Goal: Transaction & Acquisition: Subscribe to service/newsletter

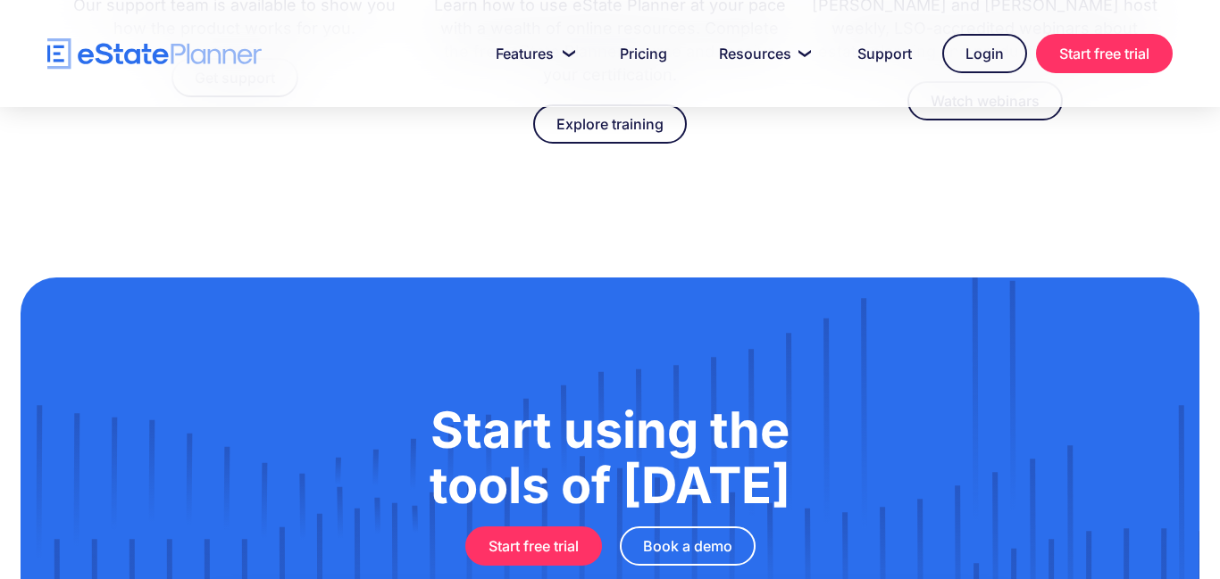
scroll to position [5418, 0]
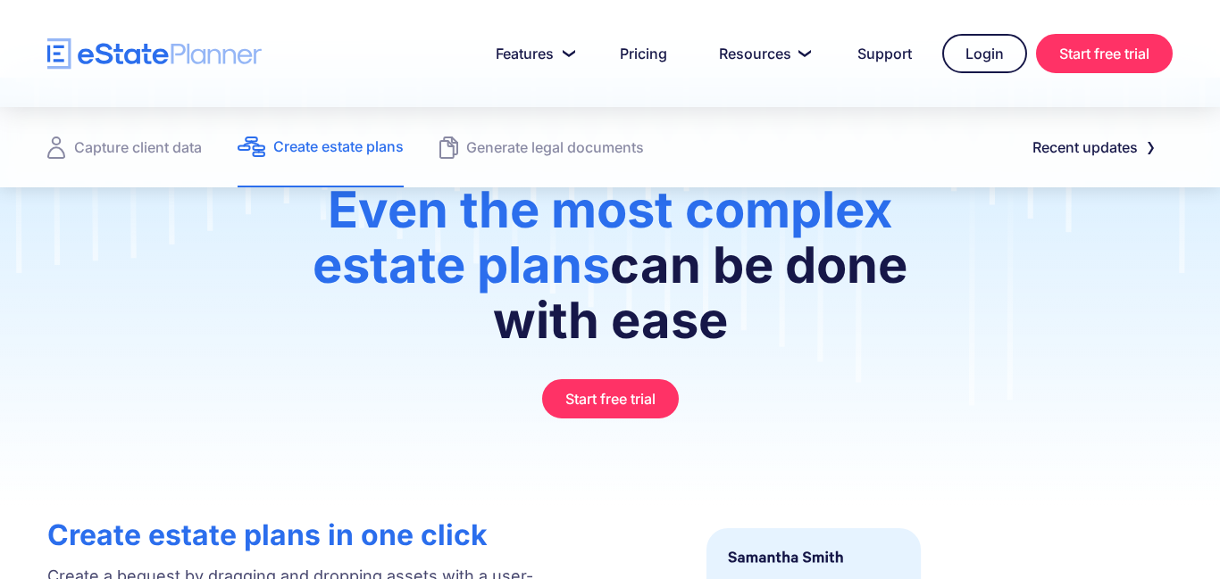
scroll to position [71, 0]
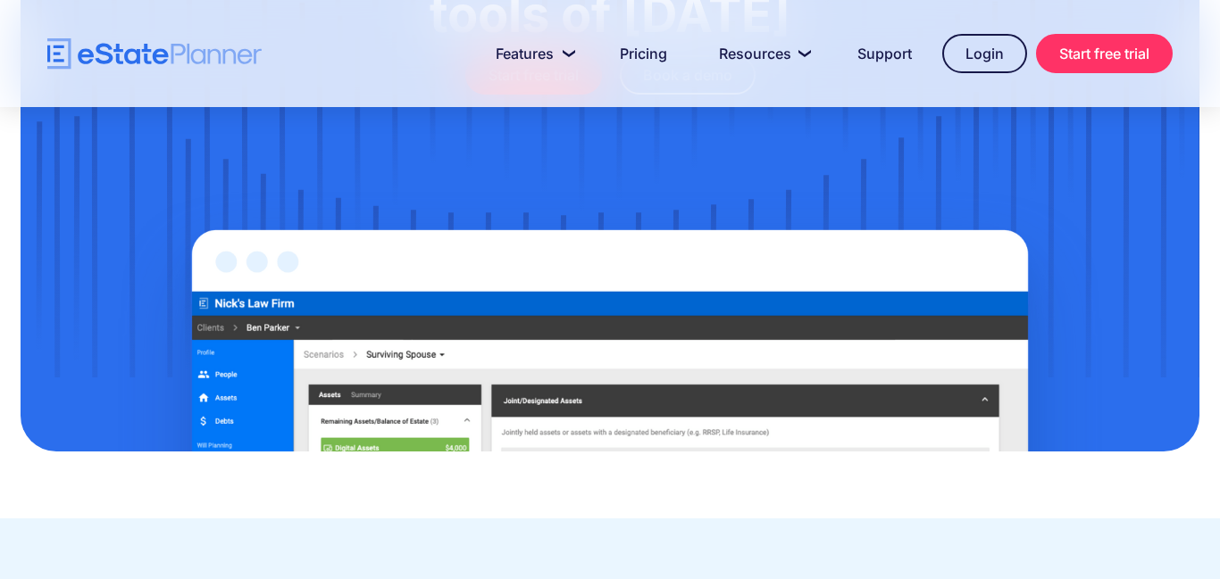
scroll to position [5885, 0]
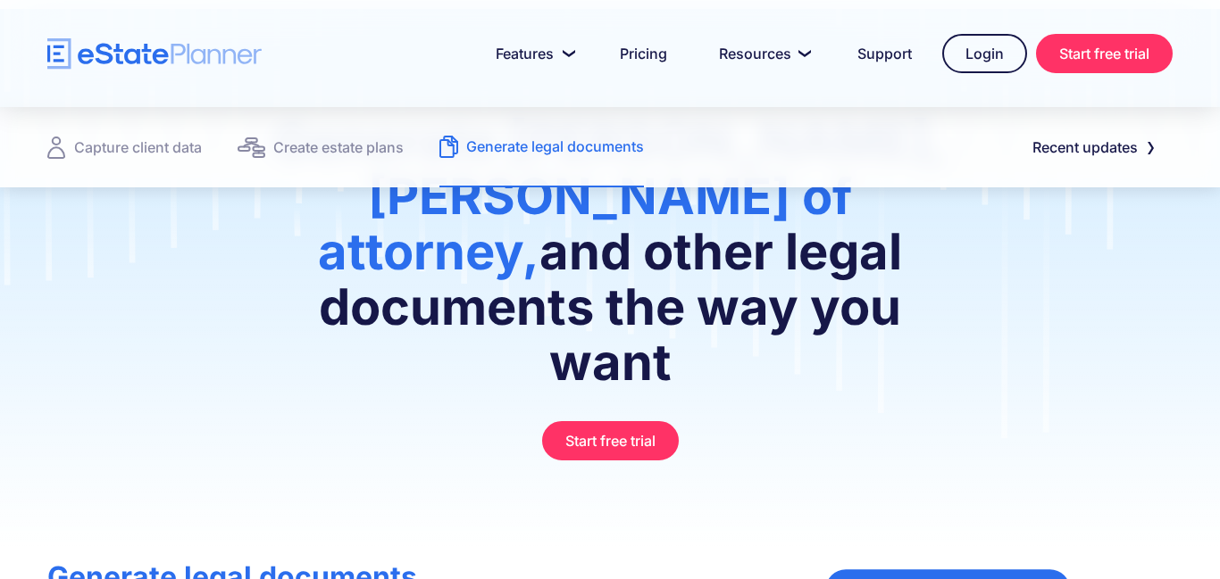
scroll to position [214, 0]
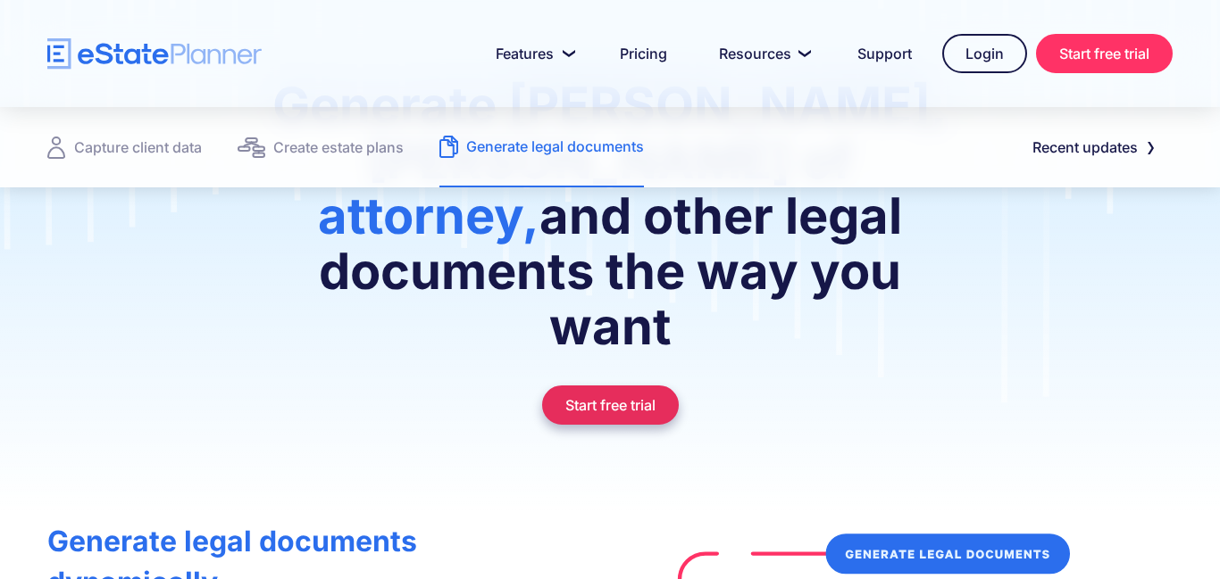
click at [604, 386] on link "Start free trial" at bounding box center [610, 405] width 137 height 39
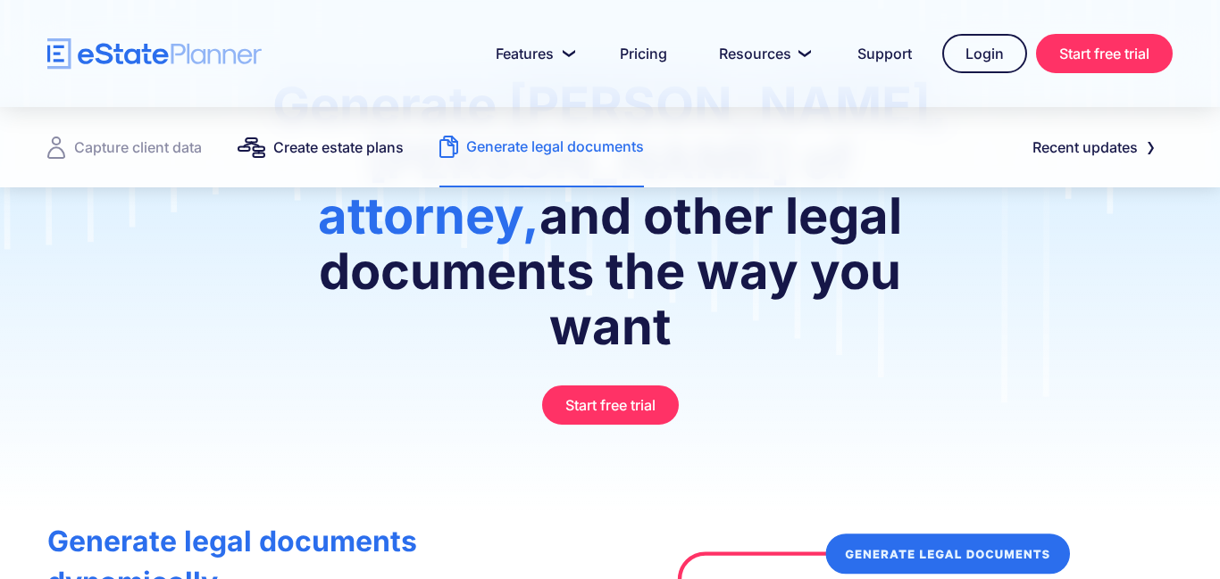
click at [344, 158] on div "Create estate plans" at bounding box center [338, 147] width 130 height 25
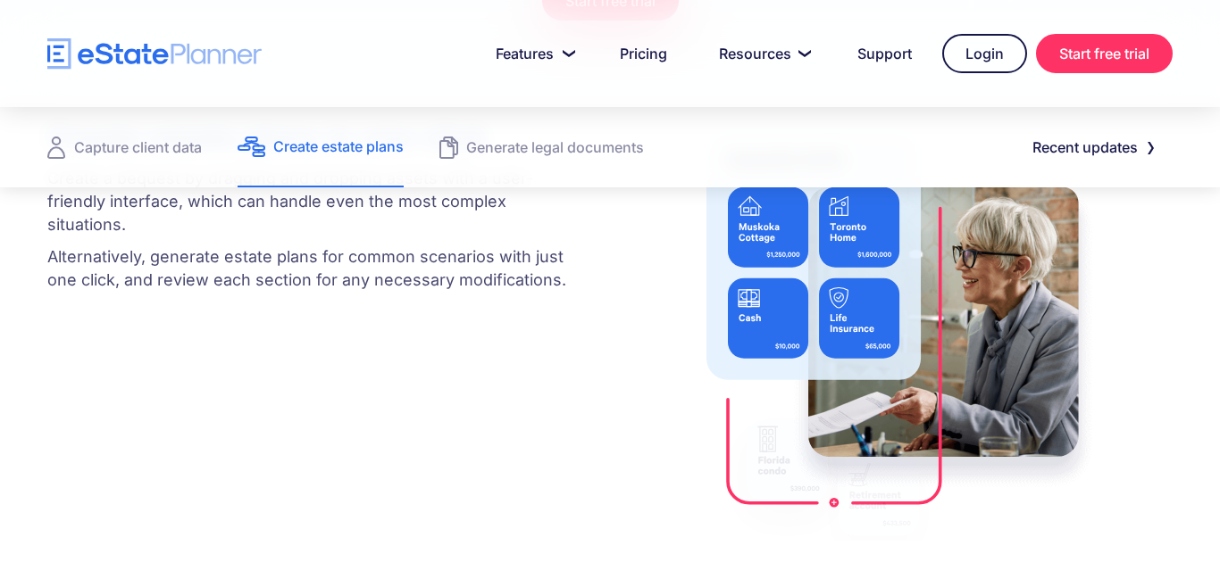
scroll to position [536, 0]
